Goal: Transaction & Acquisition: Obtain resource

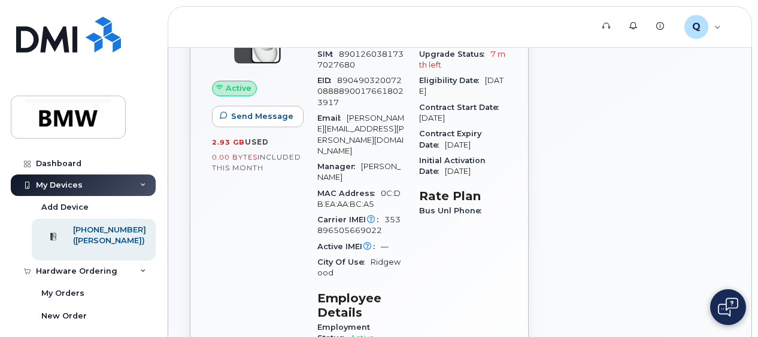
scroll to position [180, 0]
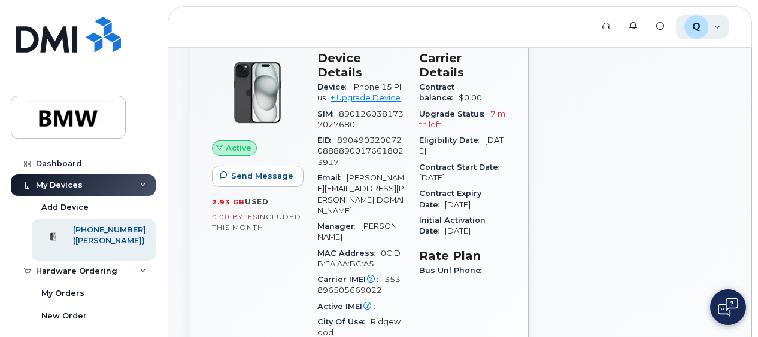
click at [717, 31] on div "Q Q481611 Employee" at bounding box center [702, 27] width 53 height 24
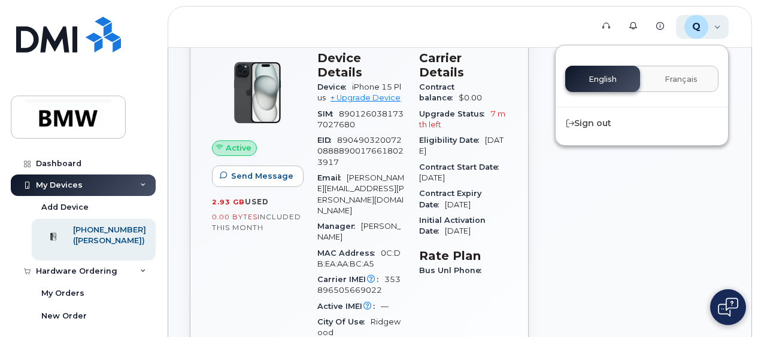
click at [717, 31] on div "Q Q481611 Employee" at bounding box center [702, 27] width 53 height 24
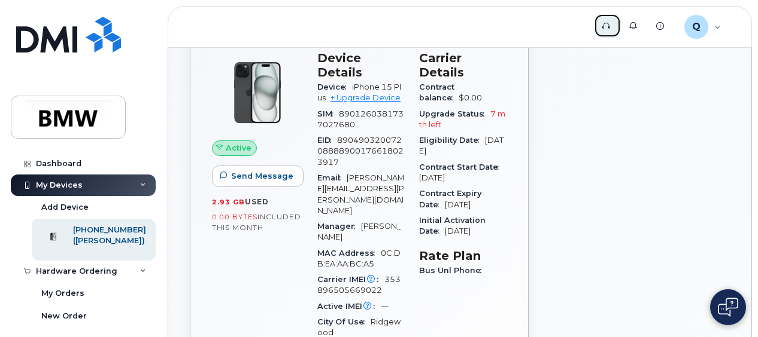
click at [601, 28] on link "Support" at bounding box center [607, 26] width 27 height 24
click at [665, 27] on link "Knowledge Base" at bounding box center [660, 26] width 27 height 24
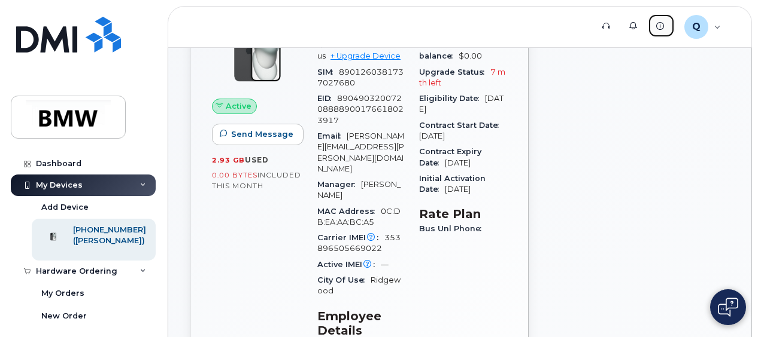
scroll to position [239, 0]
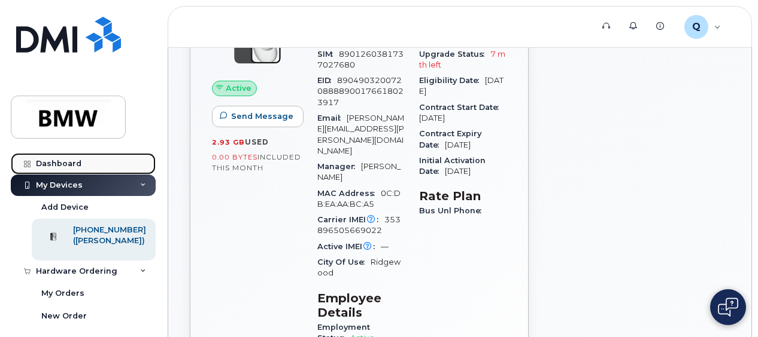
click at [48, 160] on div "Dashboard" at bounding box center [58, 164] width 45 height 10
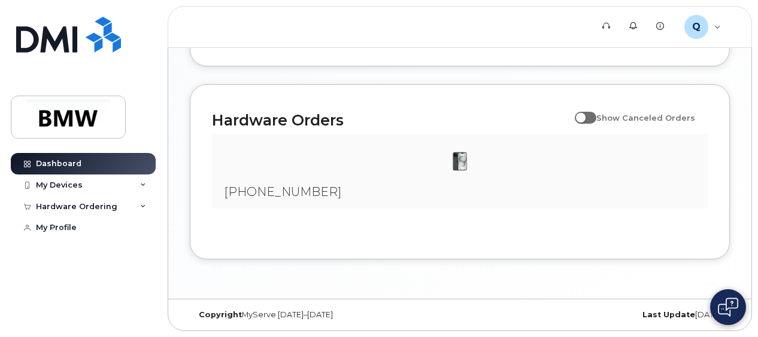
scroll to position [755, 0]
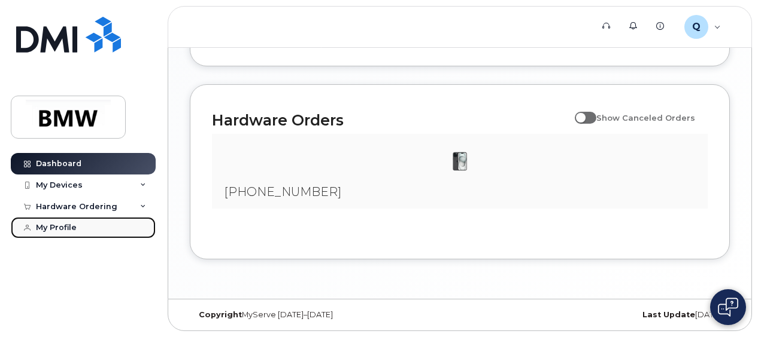
click at [54, 220] on link "My Profile" at bounding box center [83, 228] width 145 height 22
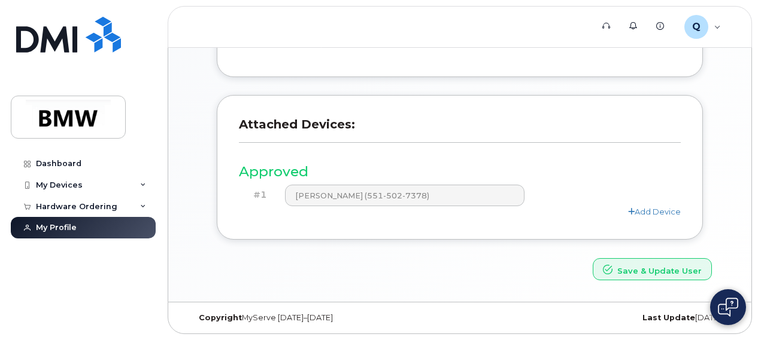
scroll to position [455, 0]
click at [48, 206] on div "Hardware Ordering" at bounding box center [76, 207] width 81 height 10
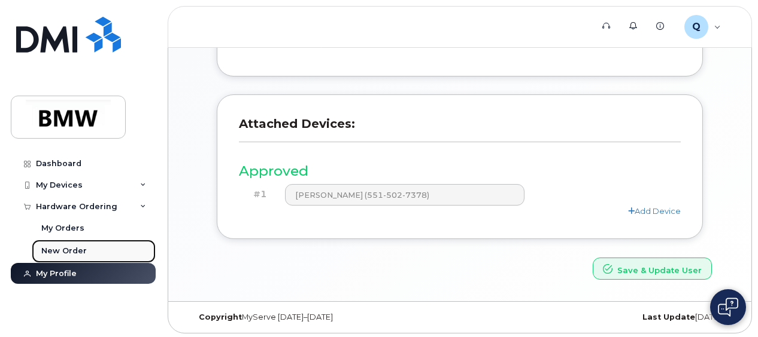
click at [56, 252] on div "New Order" at bounding box center [63, 251] width 45 height 11
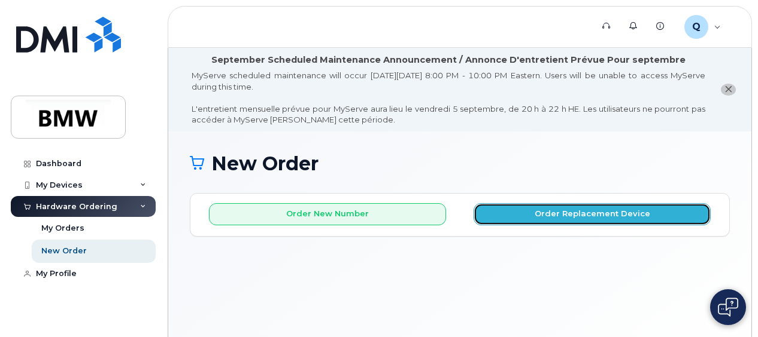
click at [613, 213] on button "Order Replacement Device" at bounding box center [591, 214] width 237 height 22
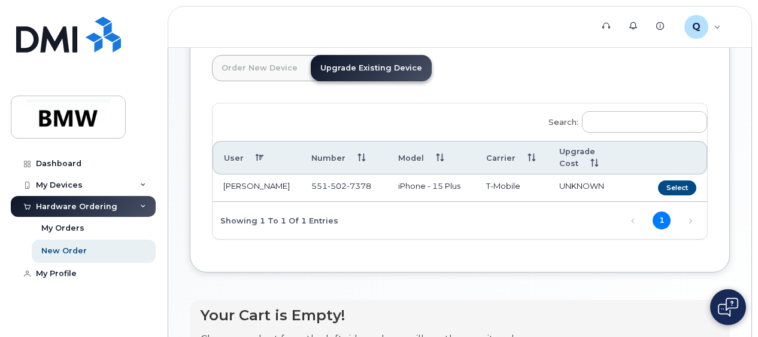
scroll to position [180, 0]
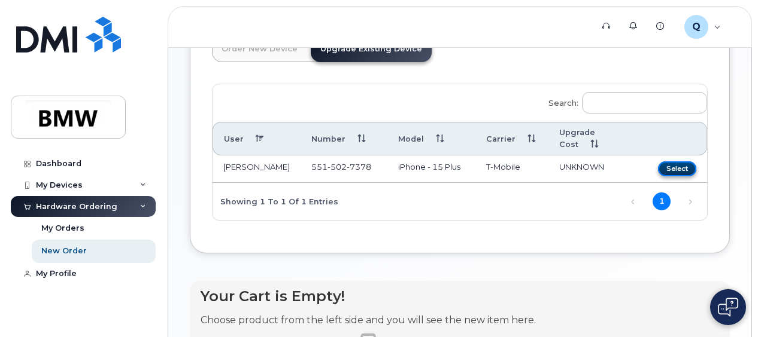
click at [674, 162] on button "Select" at bounding box center [677, 169] width 38 height 15
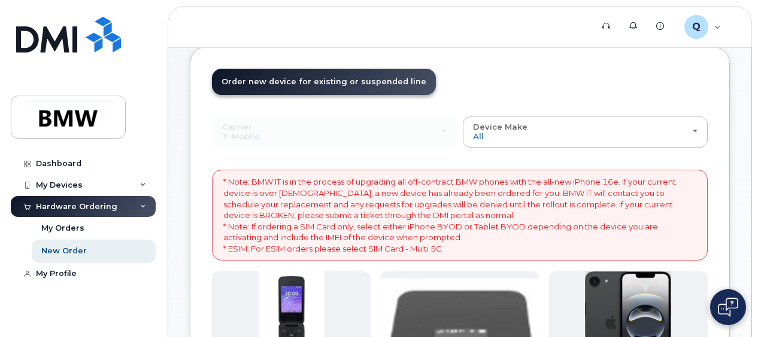
scroll to position [120, 0]
